Goal: Book appointment/travel/reservation

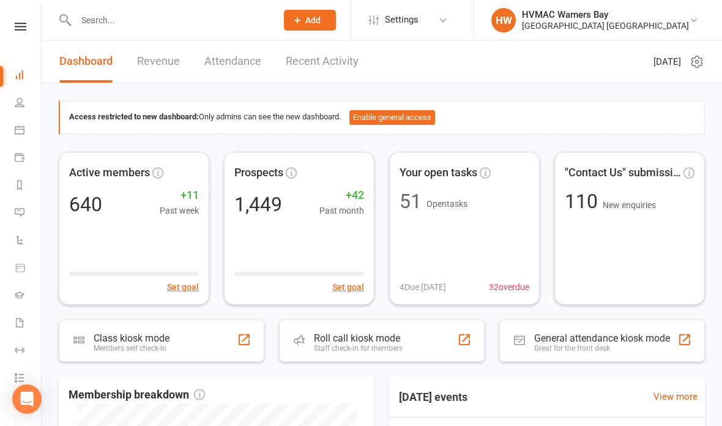
click at [21, 131] on icon at bounding box center [20, 130] width 10 height 10
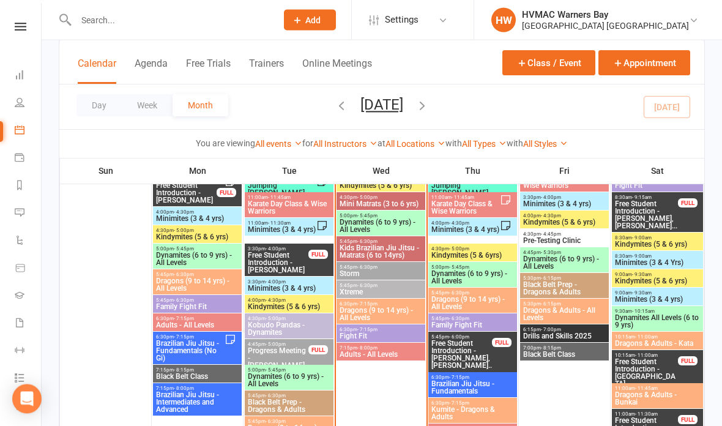
scroll to position [1138, 0]
click at [388, 245] on span "Kids Brazilian Jiu Jitsu - Matrats (6 to 14yrs)" at bounding box center [381, 251] width 84 height 15
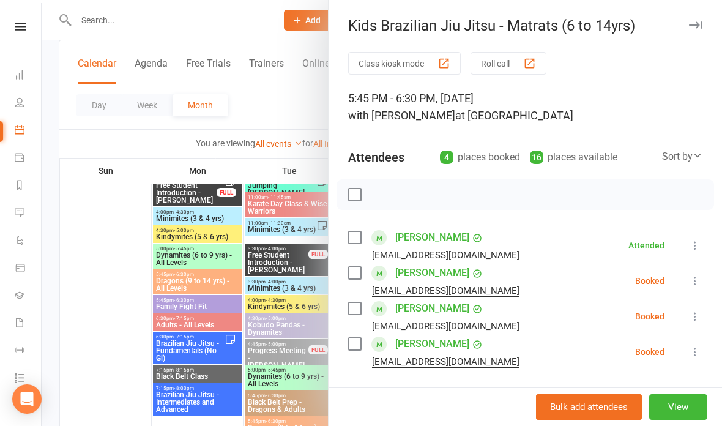
click at [464, 399] on input "search" at bounding box center [525, 404] width 355 height 26
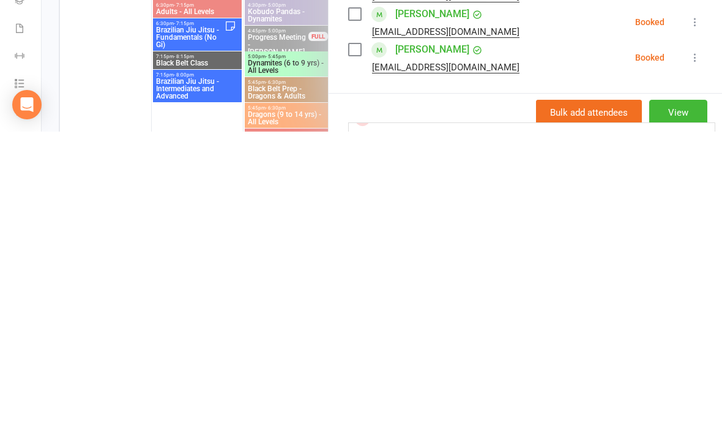
scroll to position [67, 0]
type input "Harlow"
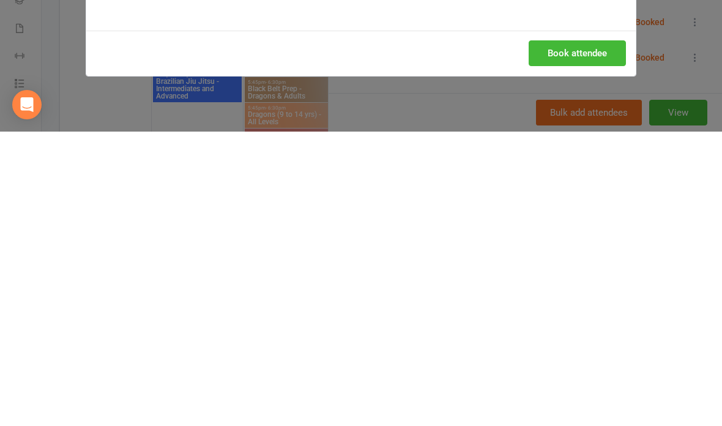
scroll to position [1452, 0]
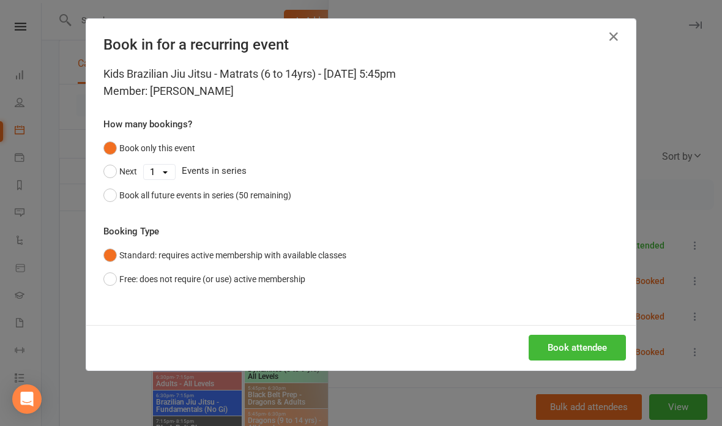
click at [588, 343] on button "Book attendee" at bounding box center [577, 348] width 97 height 26
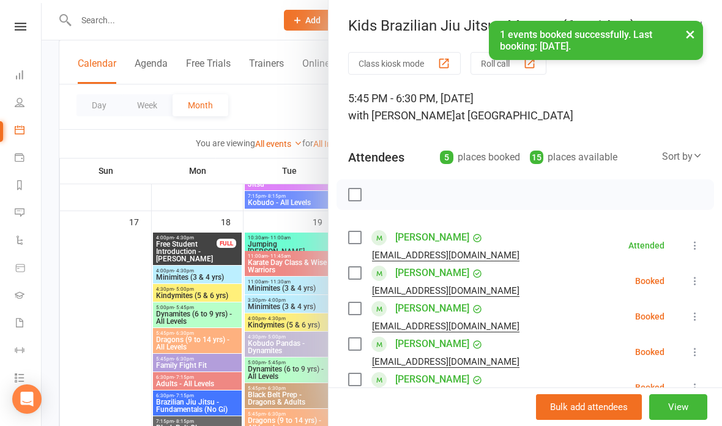
click at [702, 390] on icon at bounding box center [695, 387] width 12 height 12
